Goal: Task Accomplishment & Management: Manage account settings

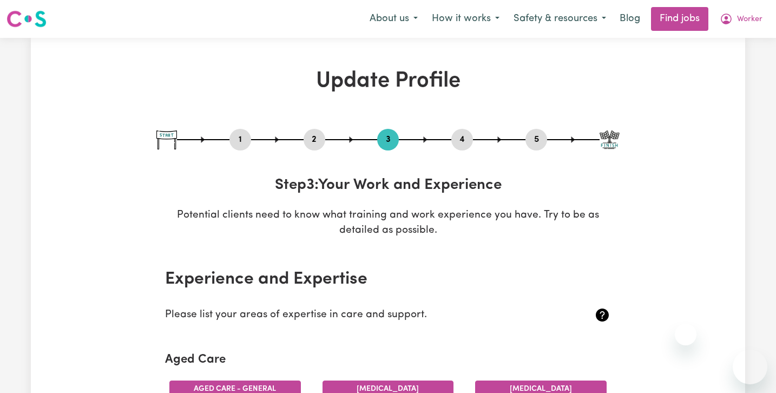
select select "2019"
select select "2020"
select select "Certificate III (Individual Support)"
click at [753, 9] on button "Worker" at bounding box center [741, 19] width 57 height 23
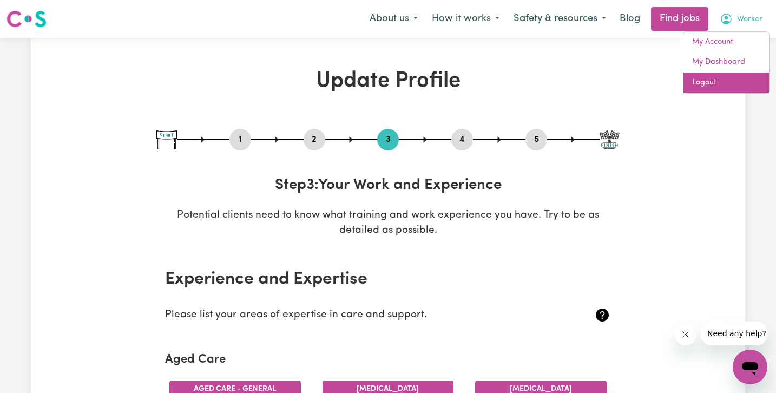
click at [721, 79] on link "Logout" at bounding box center [727, 83] width 86 height 21
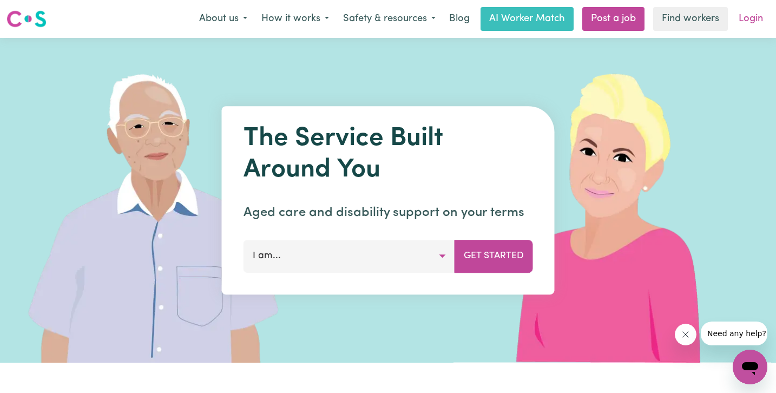
click at [752, 17] on link "Login" at bounding box center [750, 19] width 37 height 24
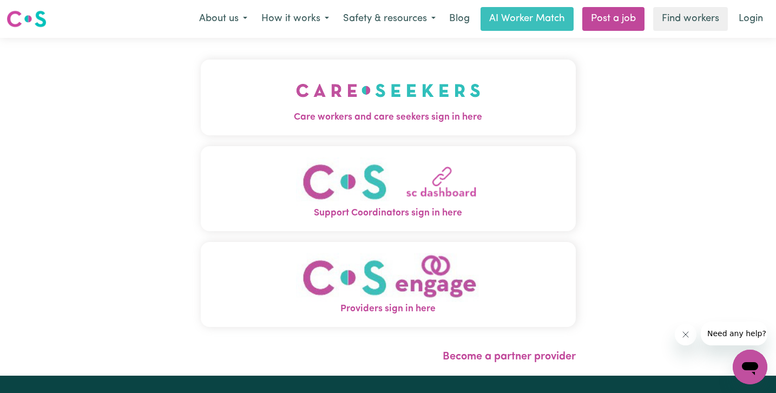
click at [325, 90] on img "Care workers and care seekers sign in here" at bounding box center [388, 90] width 185 height 40
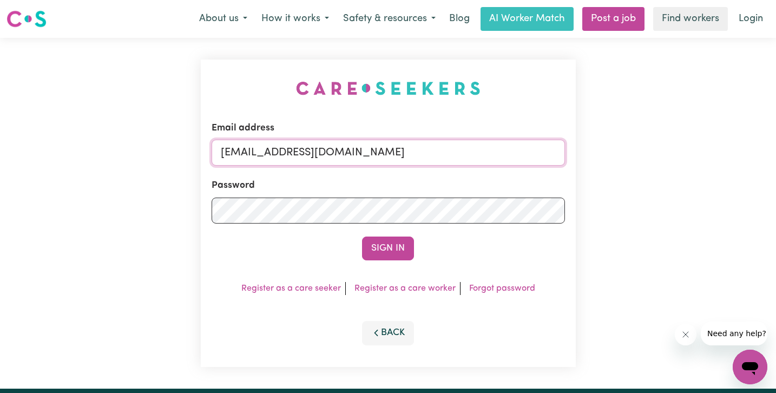
drag, startPoint x: 374, startPoint y: 152, endPoint x: 123, endPoint y: 134, distance: 251.2
click at [127, 136] on div "Email address [EMAIL_ADDRESS][DOMAIN_NAME] Password Sign In Register as a care …" at bounding box center [388, 213] width 776 height 351
paste input "[EMAIL_ADDRESS][DOMAIN_NAME]"
type input "[EMAIL_ADDRESS][DOMAIN_NAME]"
click at [362, 237] on button "Sign In" at bounding box center [388, 249] width 52 height 24
